Goal: Task Accomplishment & Management: Manage account settings

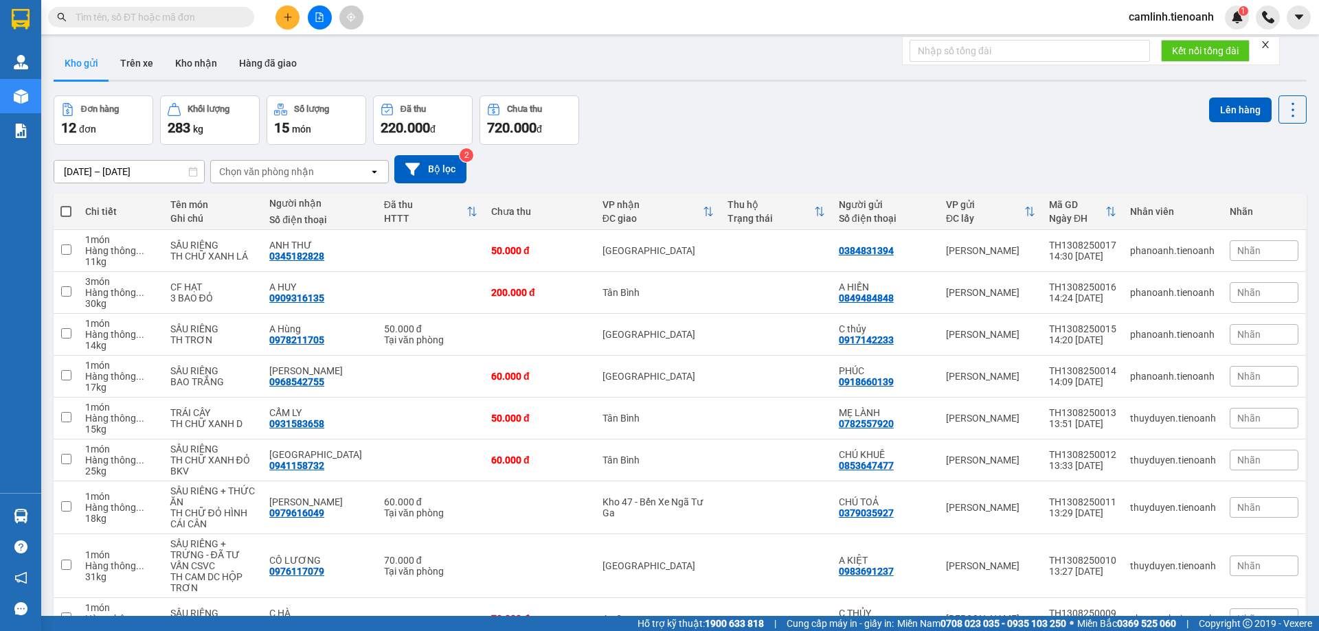
click at [1267, 44] on icon "close" at bounding box center [1265, 44] width 7 height 7
click at [180, 16] on input "text" at bounding box center [157, 17] width 162 height 15
paste input "0828080896"
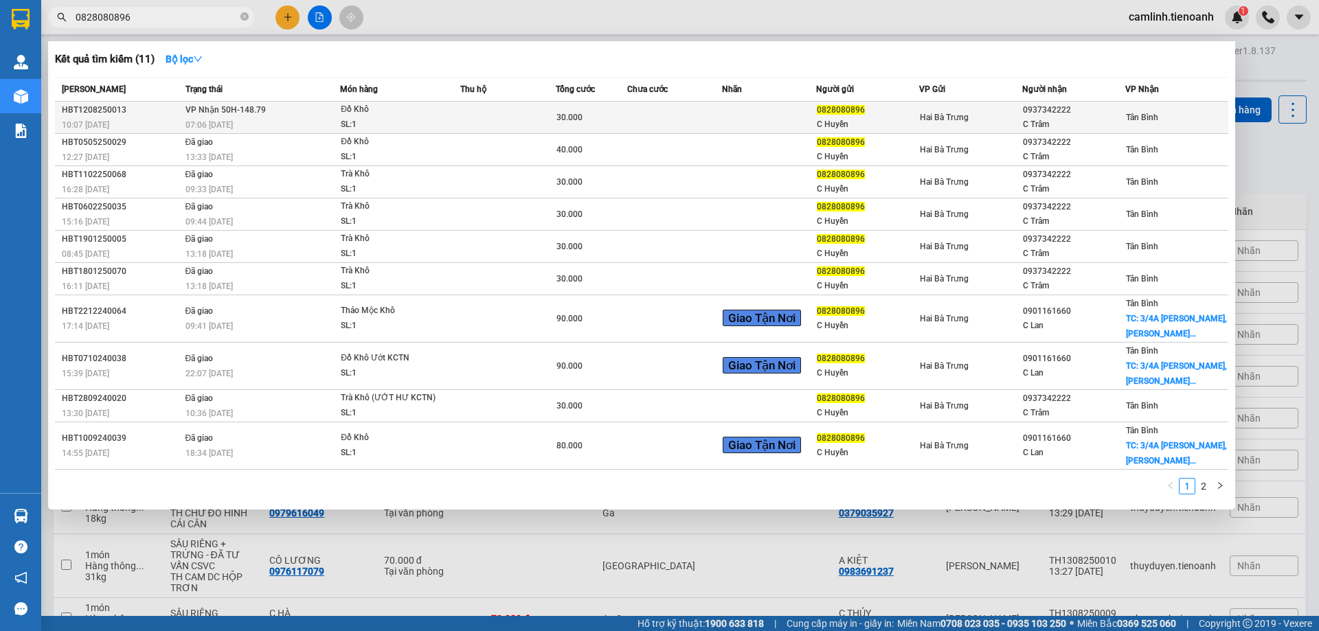
type input "0828080896"
click at [875, 115] on div "0828080896" at bounding box center [868, 110] width 102 height 14
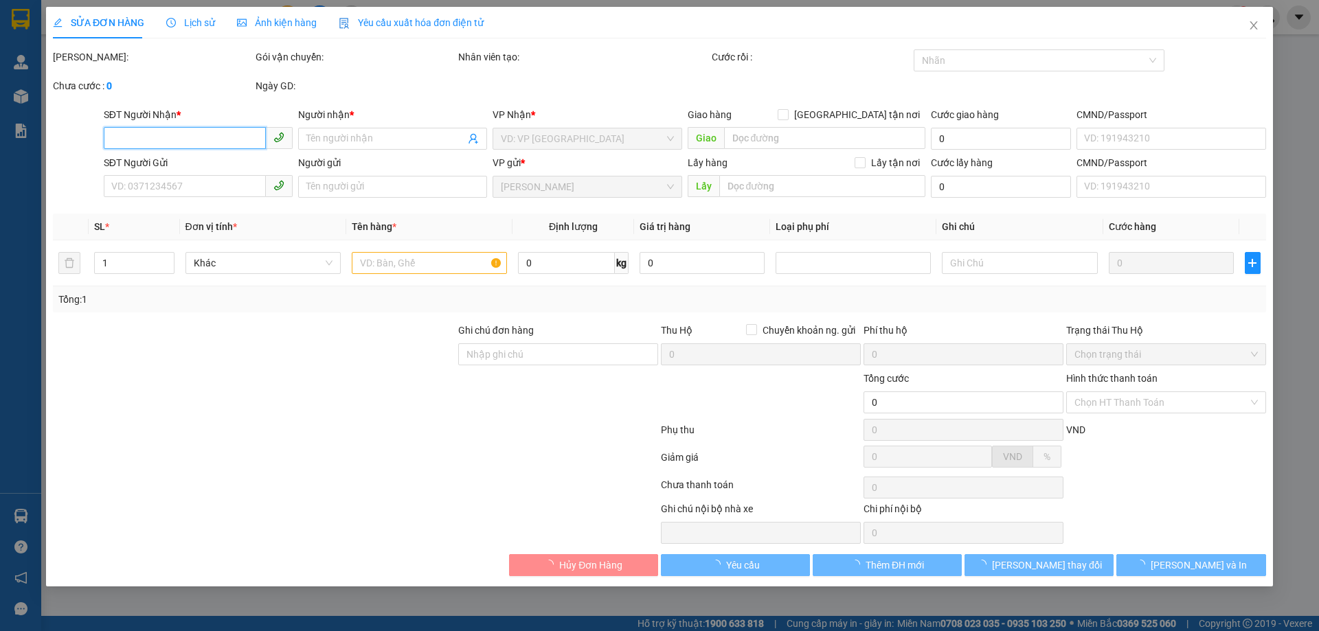
type input "0937342222"
type input "C Trâm"
type input "0828080896"
type input "C Huyền"
type input "30.000"
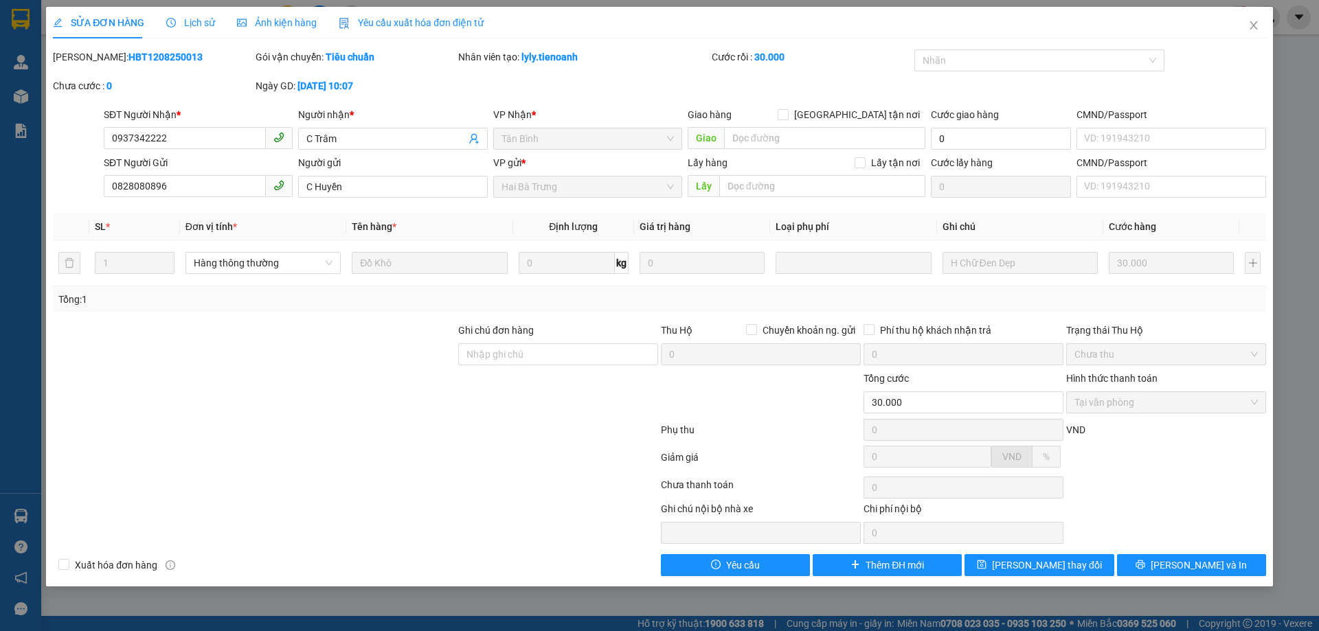
click at [194, 23] on span "Lịch sử" at bounding box center [190, 22] width 49 height 11
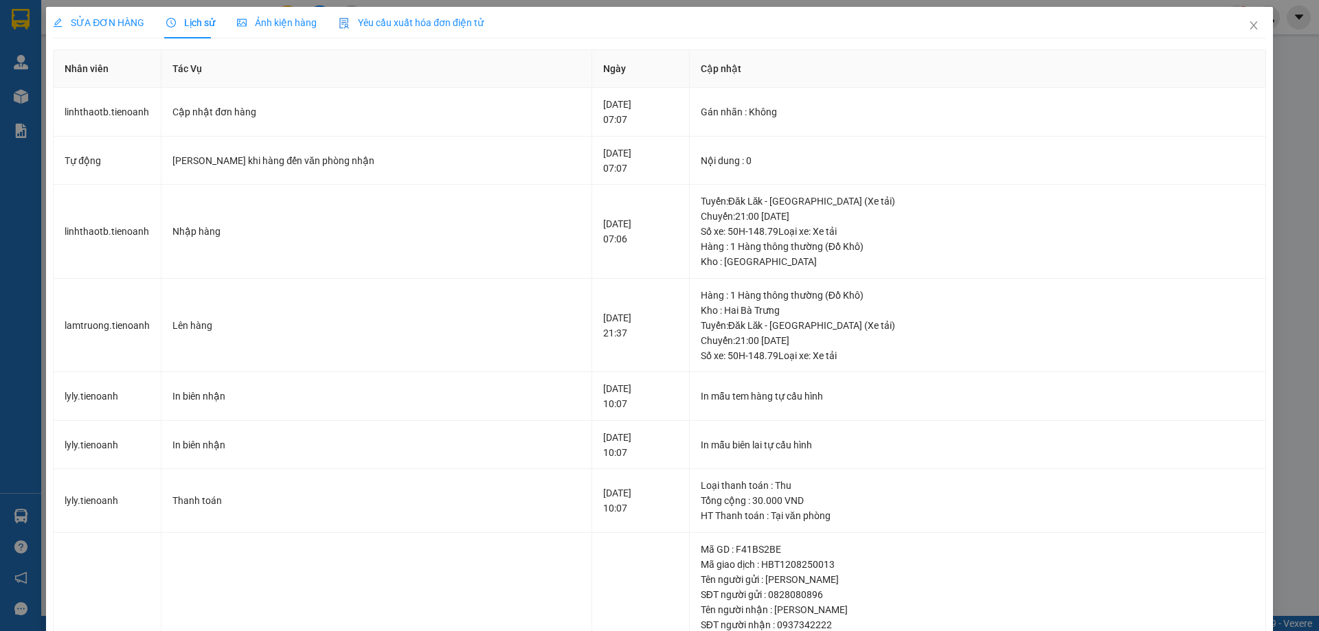
drag, startPoint x: 106, startPoint y: 21, endPoint x: 207, endPoint y: 21, distance: 101.0
click at [106, 21] on span "SỬA ĐƠN HÀNG" at bounding box center [98, 22] width 91 height 11
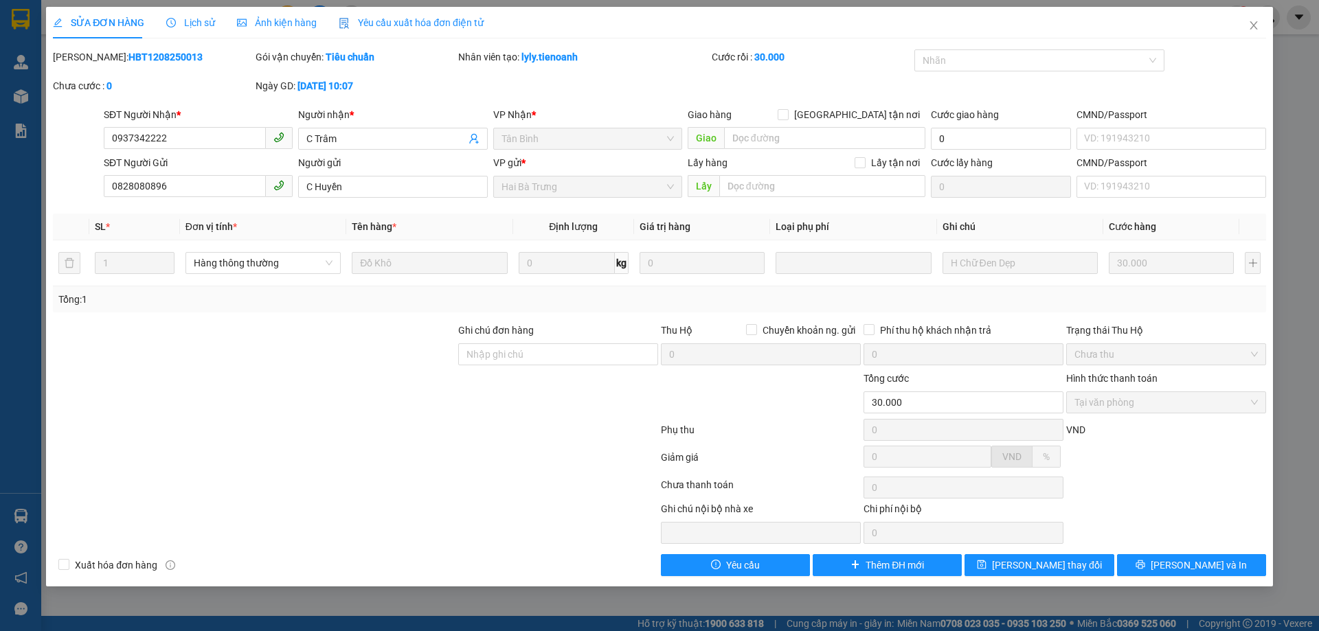
click at [201, 21] on span "Lịch sử" at bounding box center [190, 22] width 49 height 11
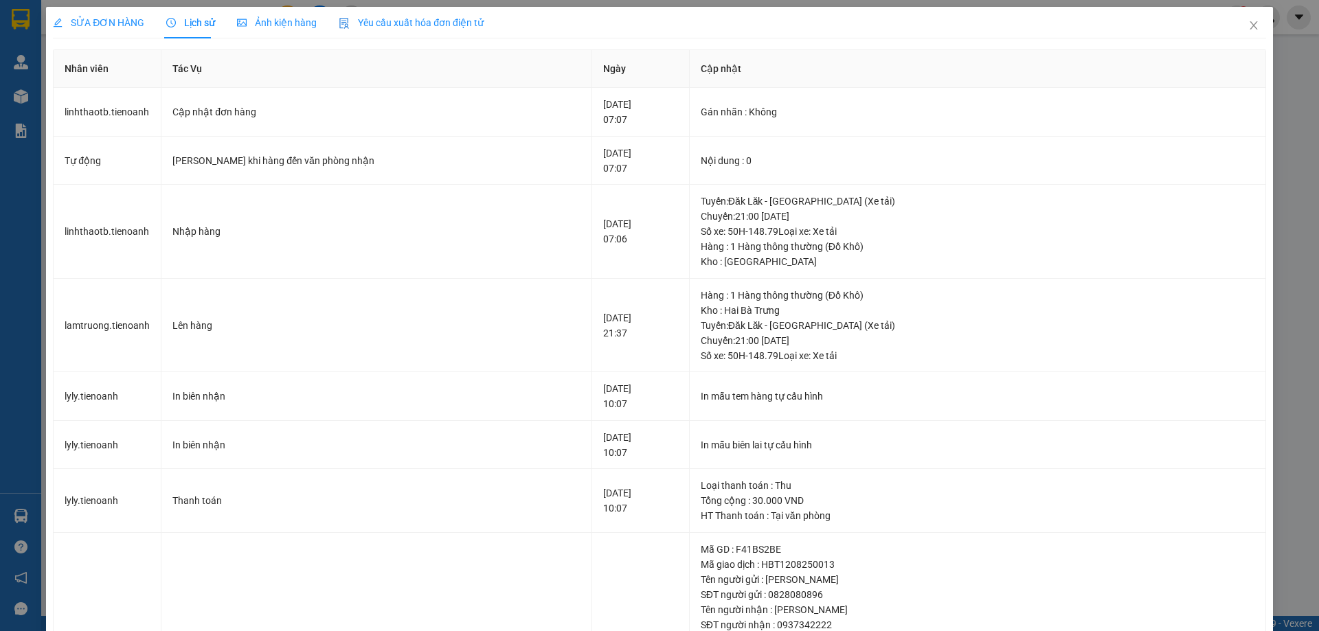
click at [100, 23] on span "SỬA ĐƠN HÀNG" at bounding box center [98, 22] width 91 height 11
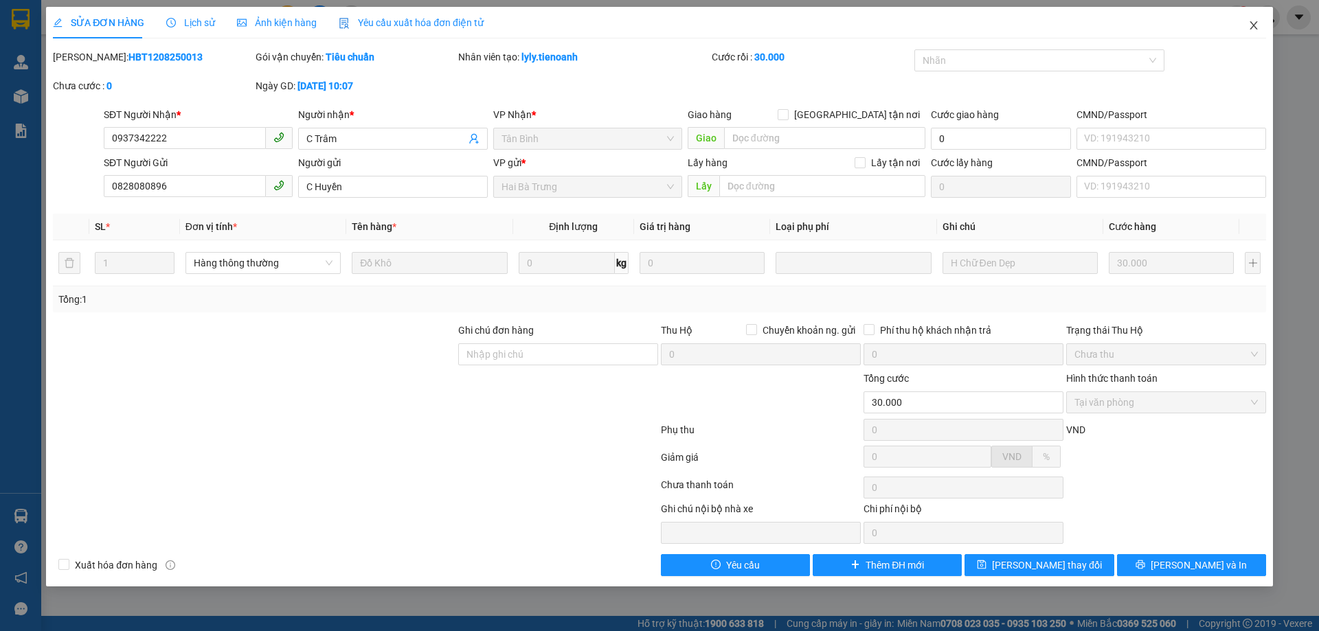
click at [1256, 23] on icon "close" at bounding box center [1253, 25] width 11 height 11
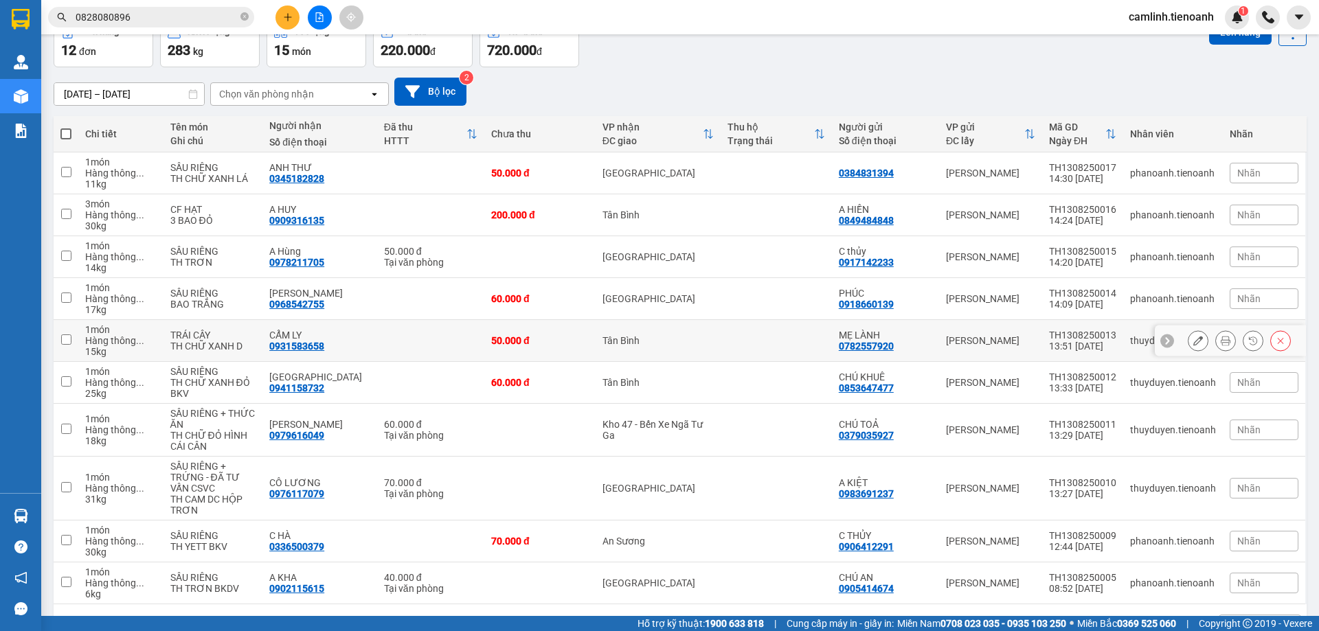
scroll to position [122, 0]
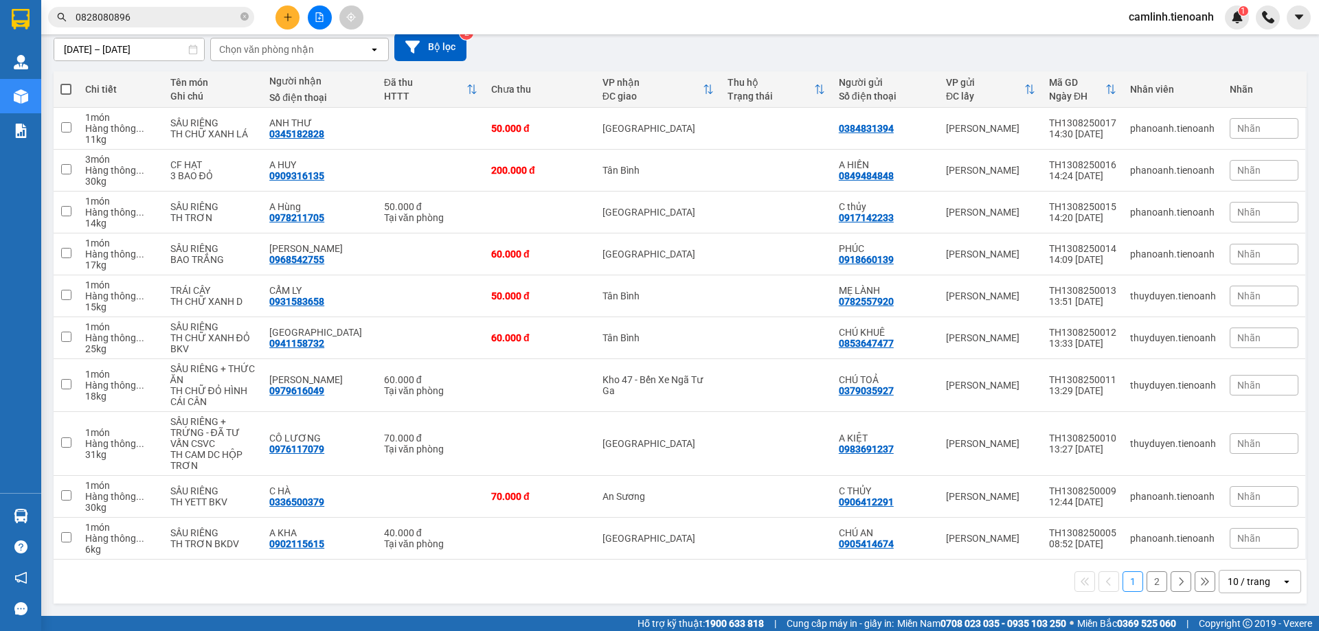
click at [1233, 583] on div "10 / trang" at bounding box center [1249, 582] width 43 height 14
click at [1233, 559] on div "100 / trang" at bounding box center [1249, 551] width 82 height 25
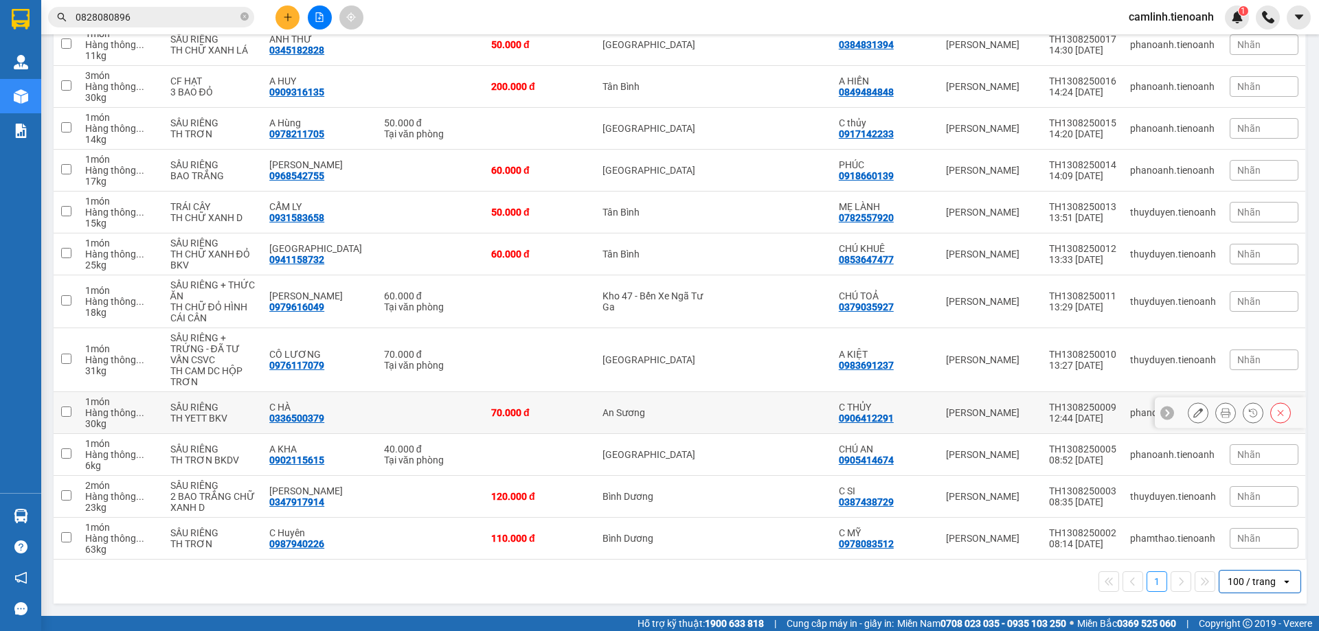
scroll to position [0, 0]
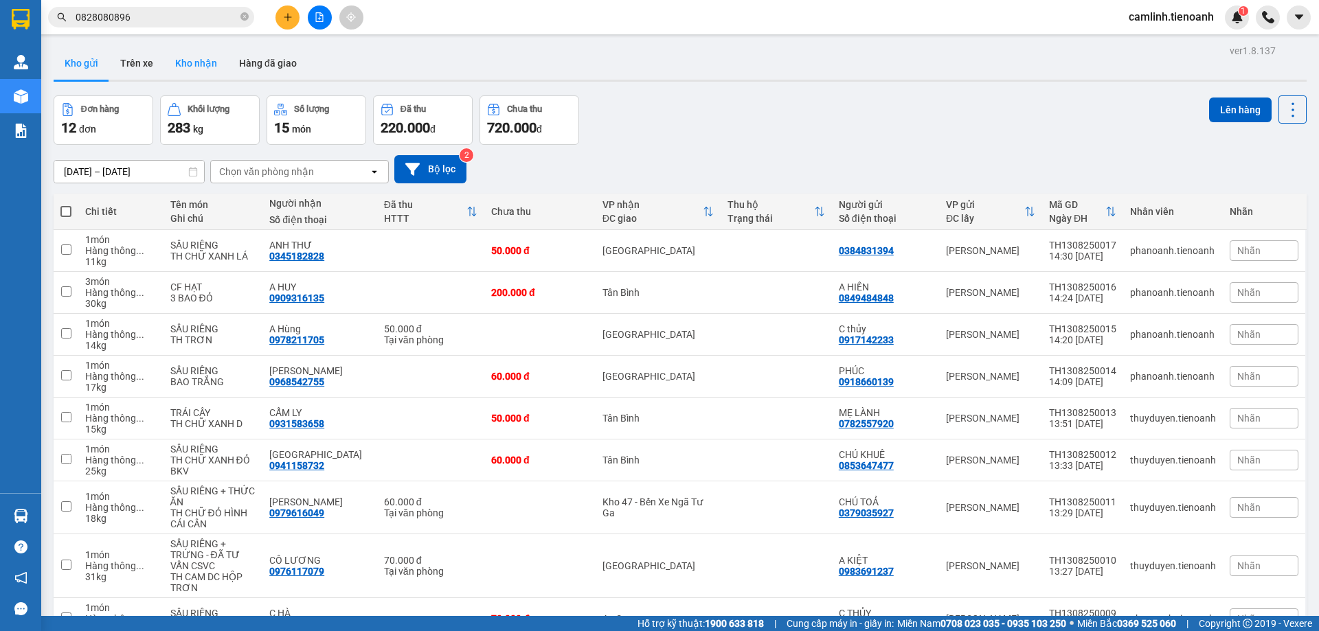
click at [190, 66] on button "Kho nhận" at bounding box center [196, 63] width 64 height 33
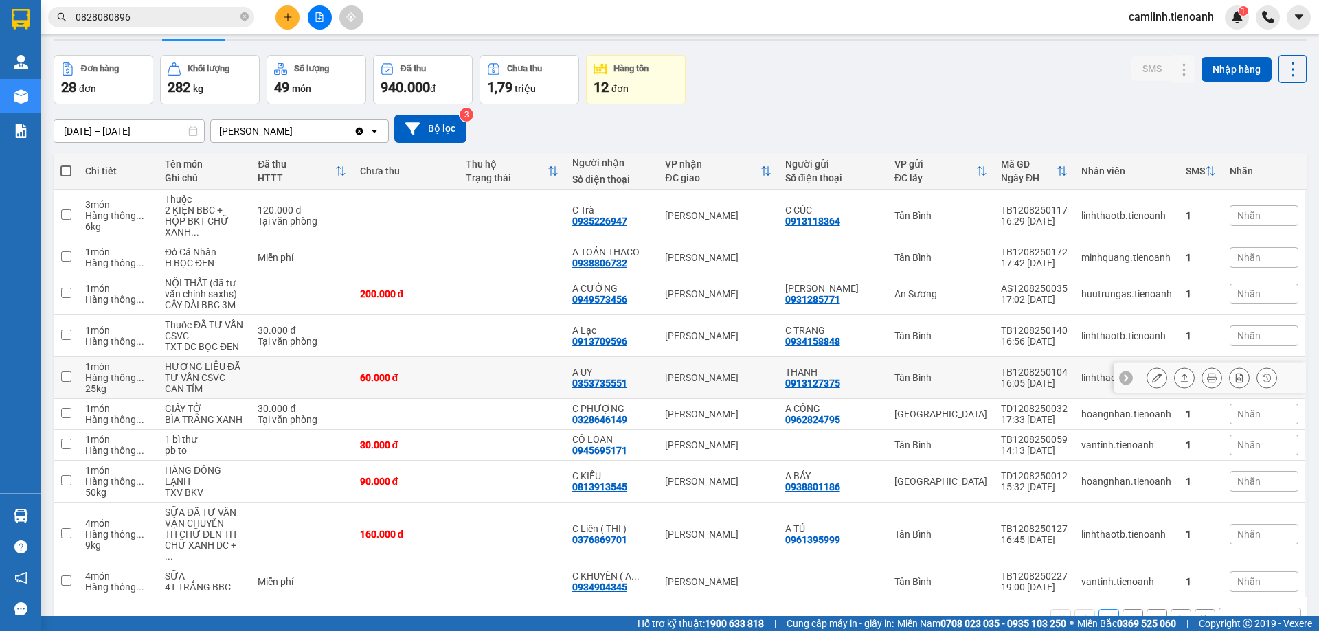
scroll to position [63, 0]
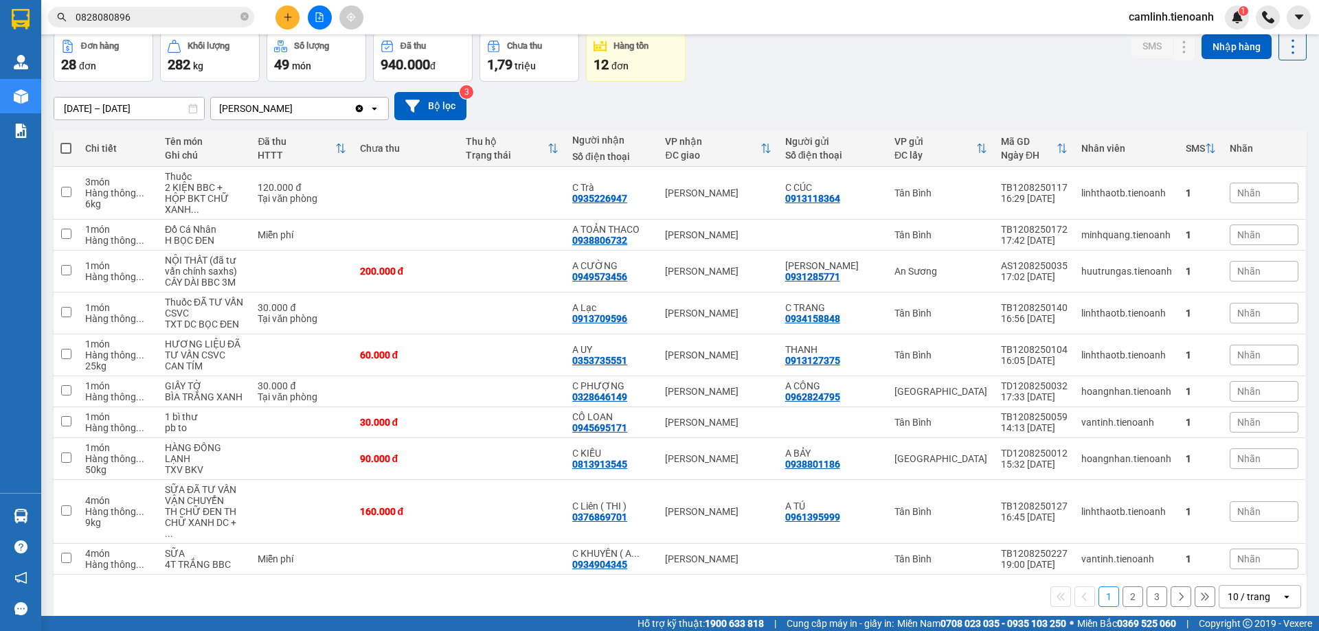
click at [1235, 590] on div "10 / trang" at bounding box center [1249, 597] width 43 height 14
click at [1246, 546] on span "100 / trang" at bounding box center [1243, 545] width 49 height 14
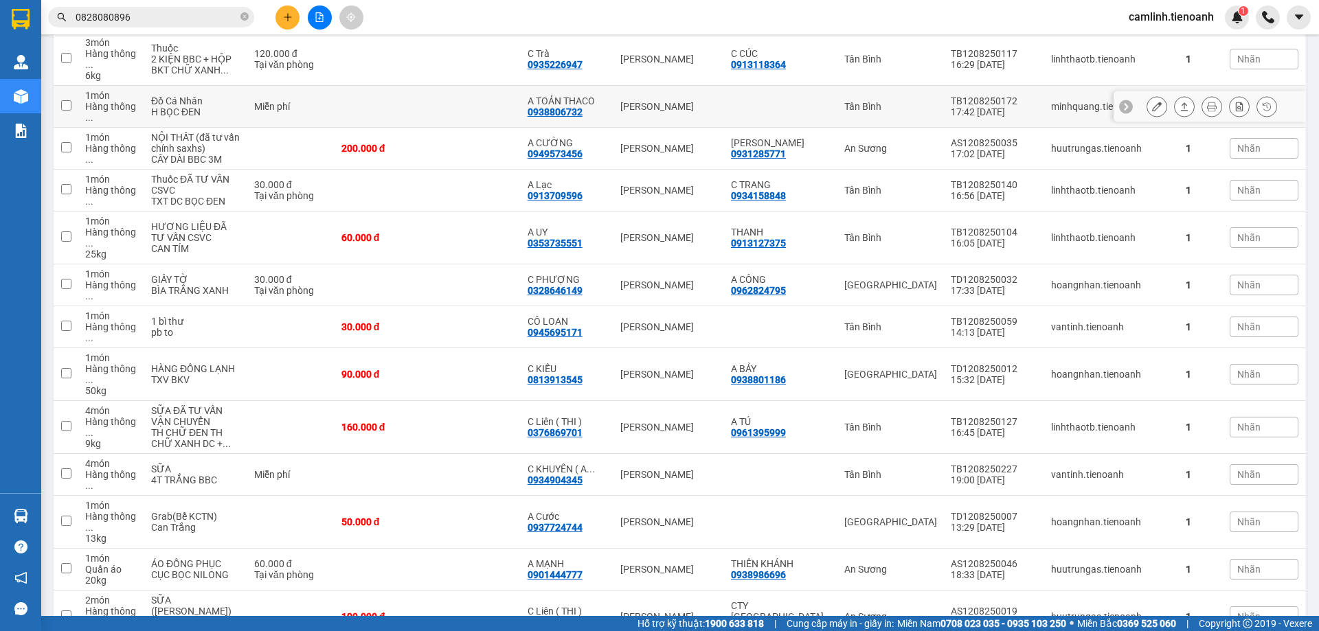
scroll to position [206, 0]
